Goal: Information Seeking & Learning: Learn about a topic

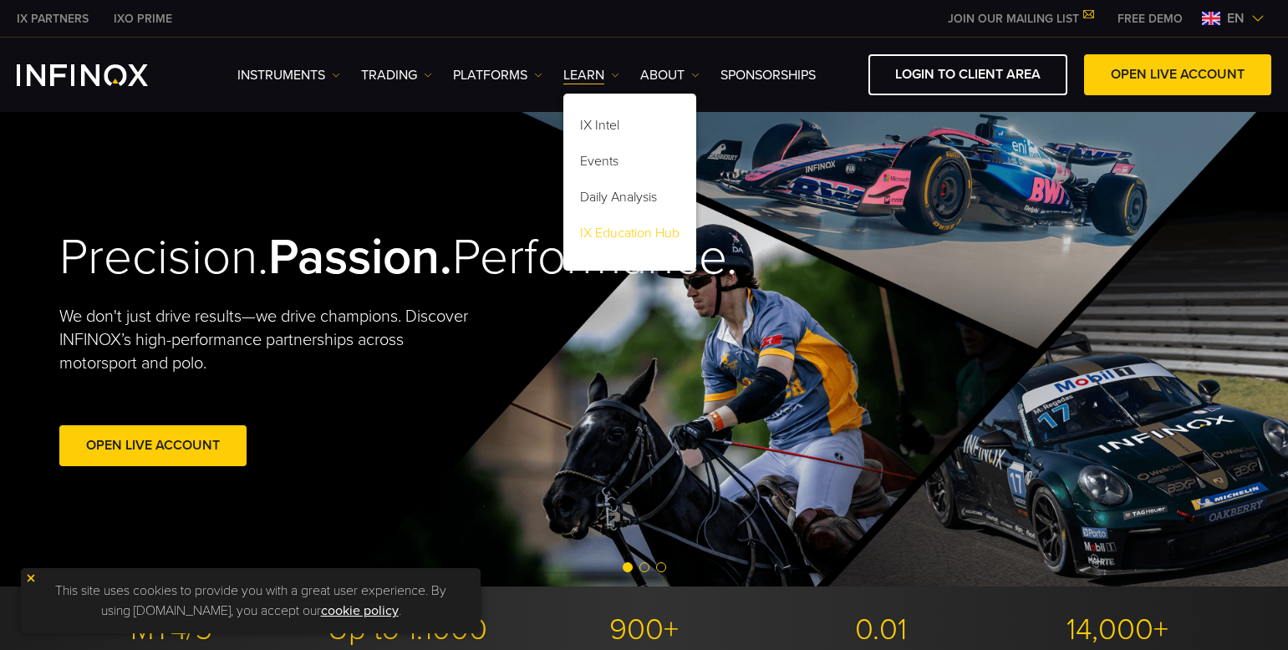
click at [624, 243] on link "IX Education Hub" at bounding box center [629, 236] width 133 height 36
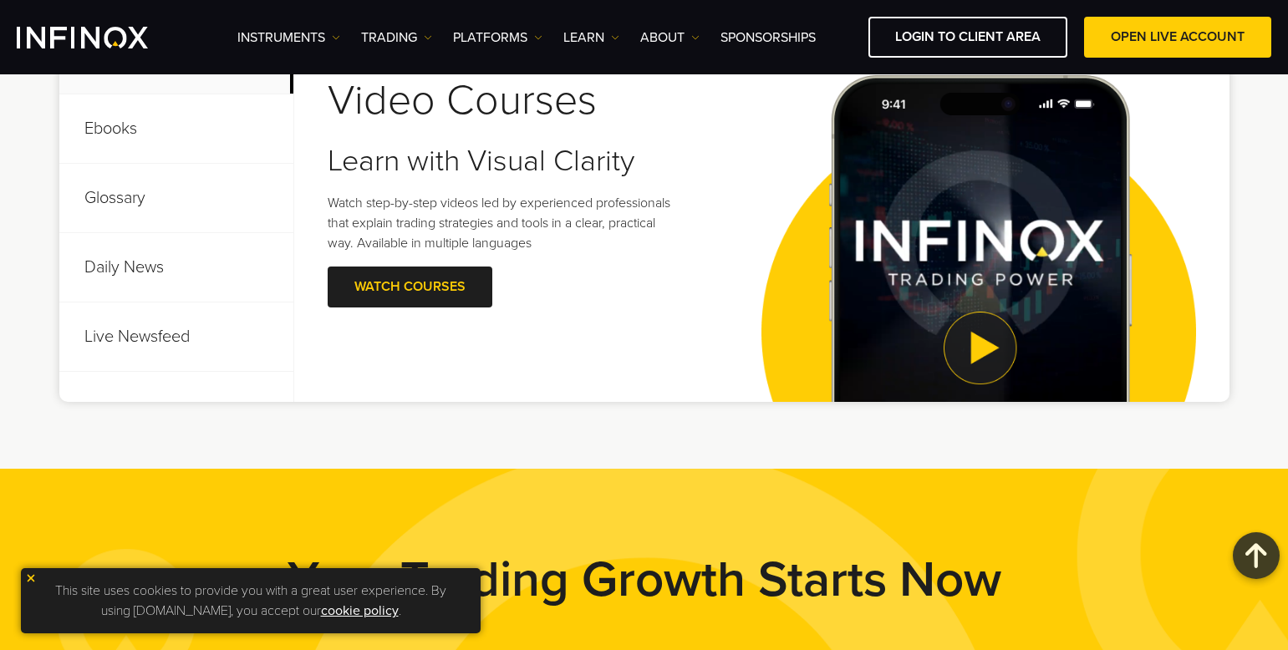
scroll to position [585, 0]
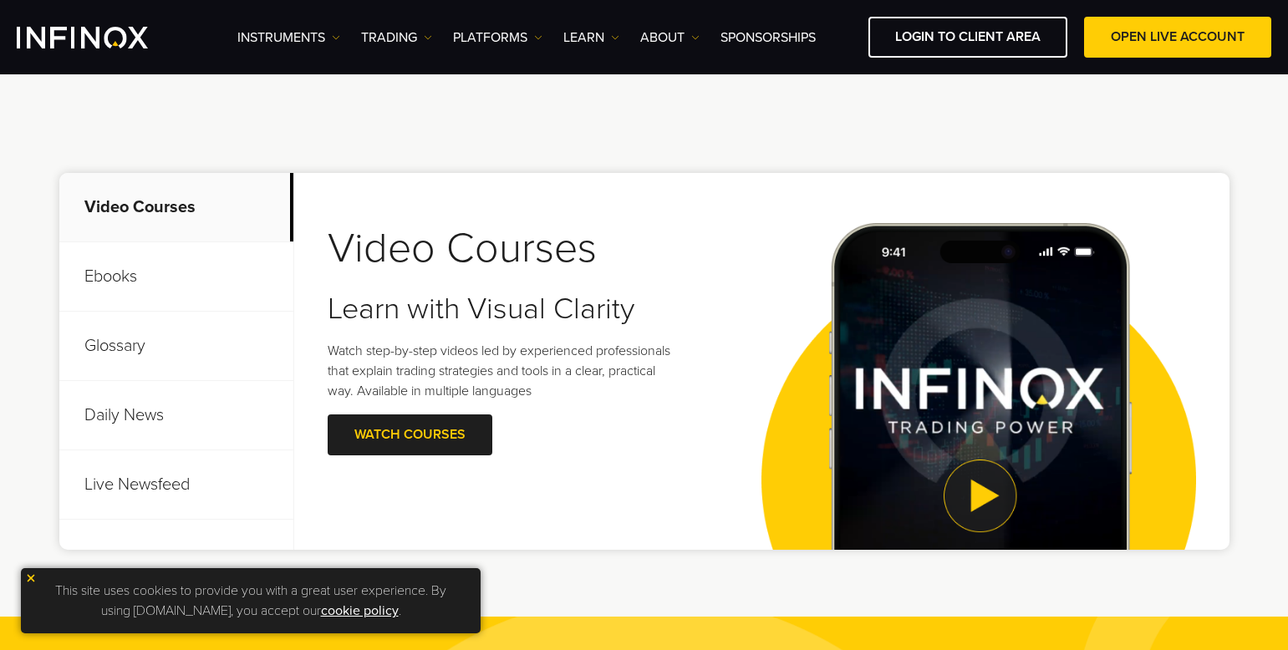
click at [130, 268] on p "Ebooks" at bounding box center [176, 276] width 234 height 69
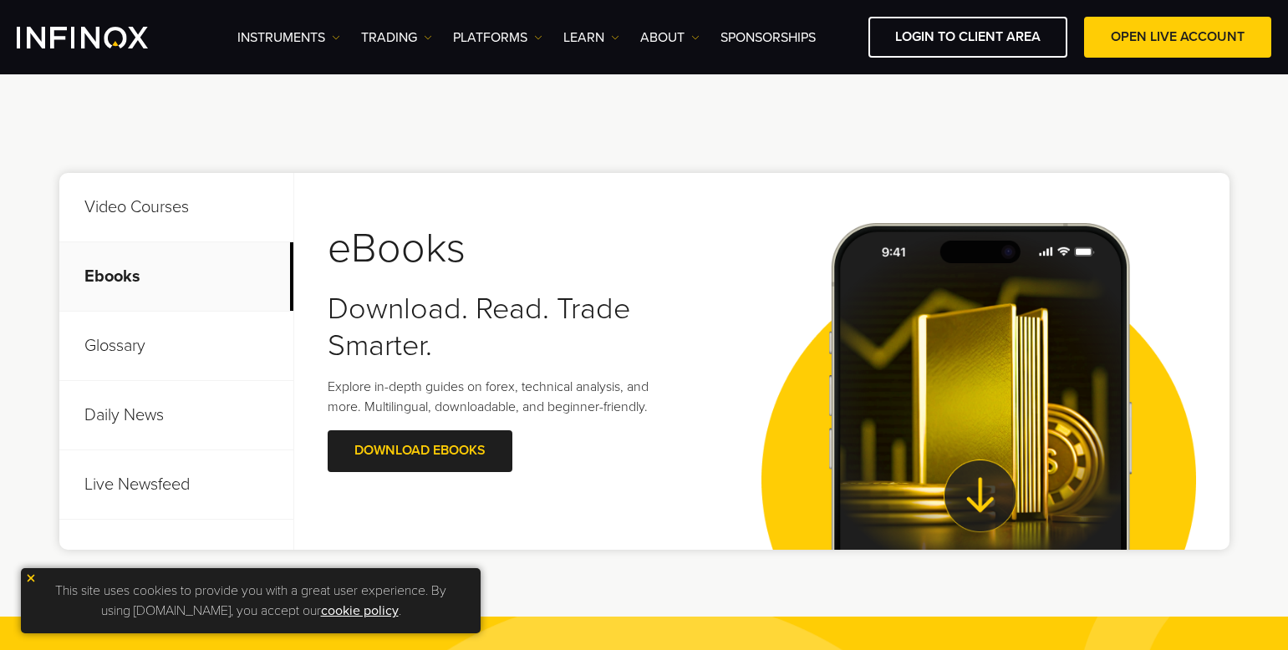
click at [149, 346] on p "Glossary" at bounding box center [176, 346] width 234 height 69
